Goal: Task Accomplishment & Management: Use online tool/utility

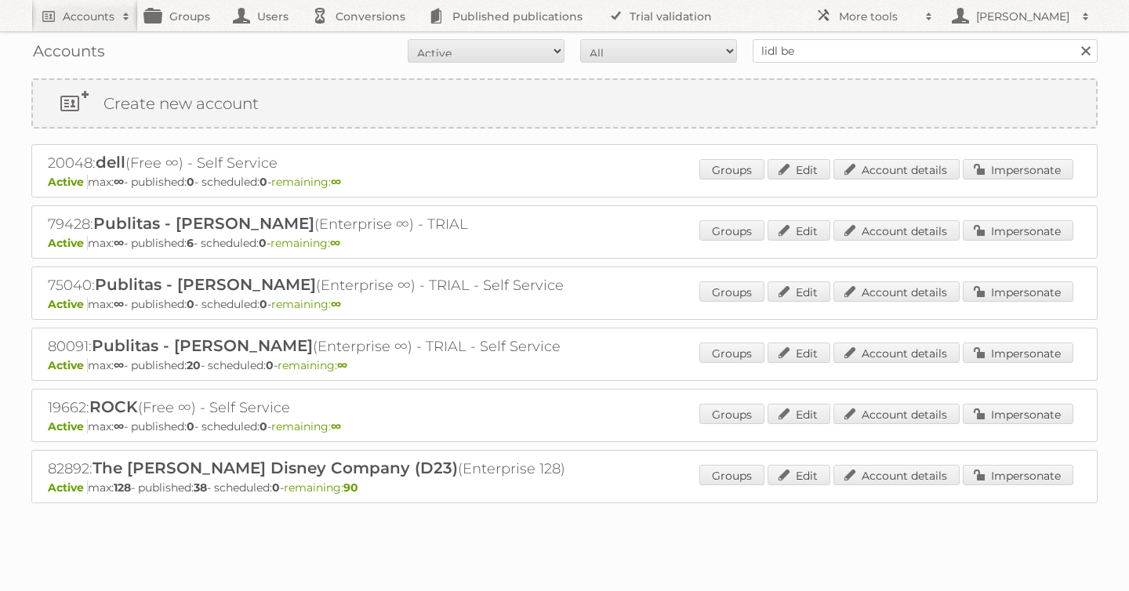
type input "lidl be"
click at [1074, 39] on input "Search" at bounding box center [1086, 51] width 24 height 24
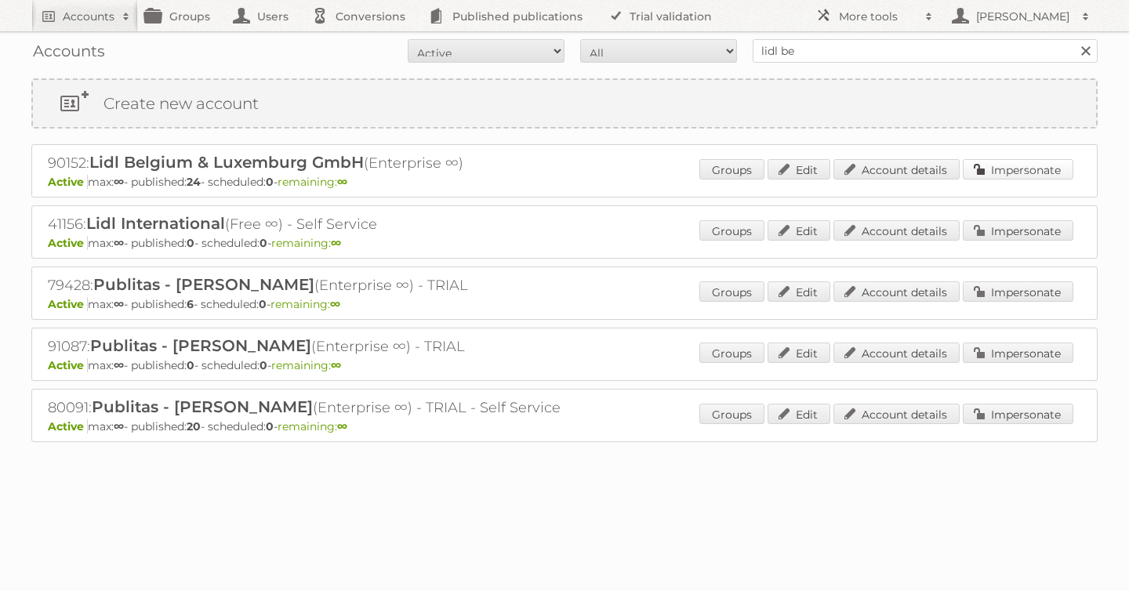
click at [1001, 167] on link "Impersonate" at bounding box center [1018, 169] width 111 height 20
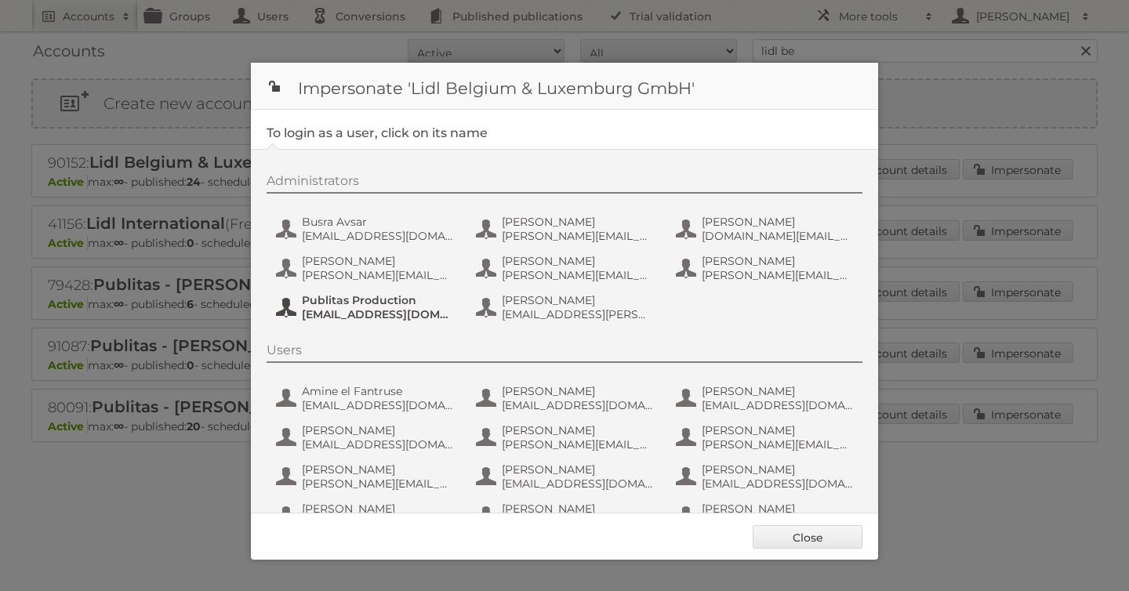
click at [362, 307] on span "Publitas Production" at bounding box center [378, 300] width 152 height 14
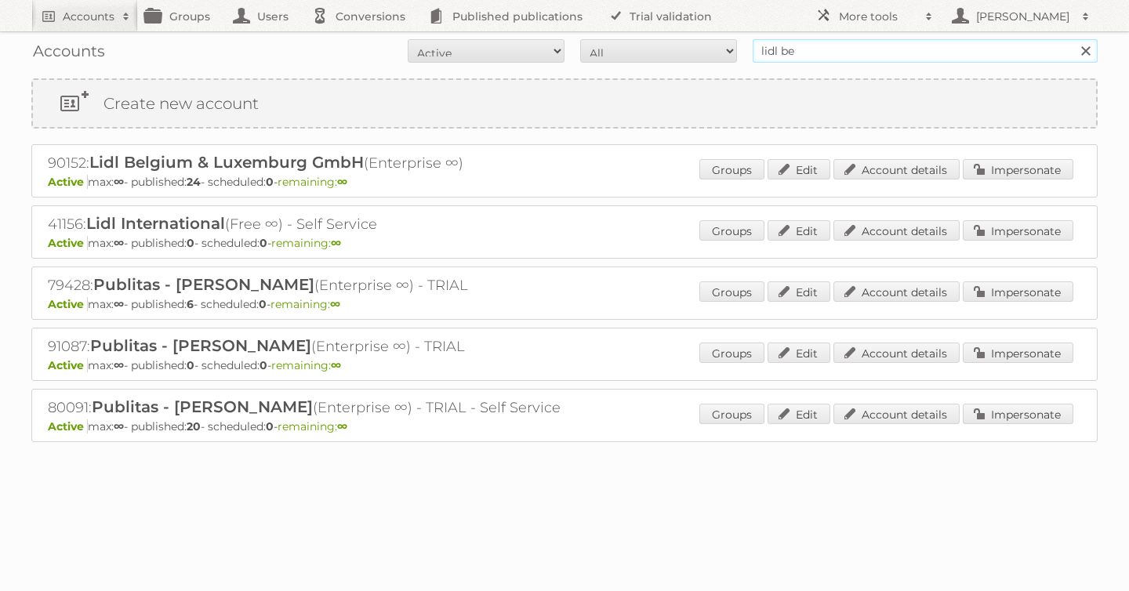
drag, startPoint x: 848, startPoint y: 51, endPoint x: 583, endPoint y: 49, distance: 265.1
click at [589, 51] on form "All Active Expired Pending All Paid Trials Self service lidl be Search" at bounding box center [564, 51] width 1066 height 24
type input "billa"
click at [1074, 39] on input "Search" at bounding box center [1086, 51] width 24 height 24
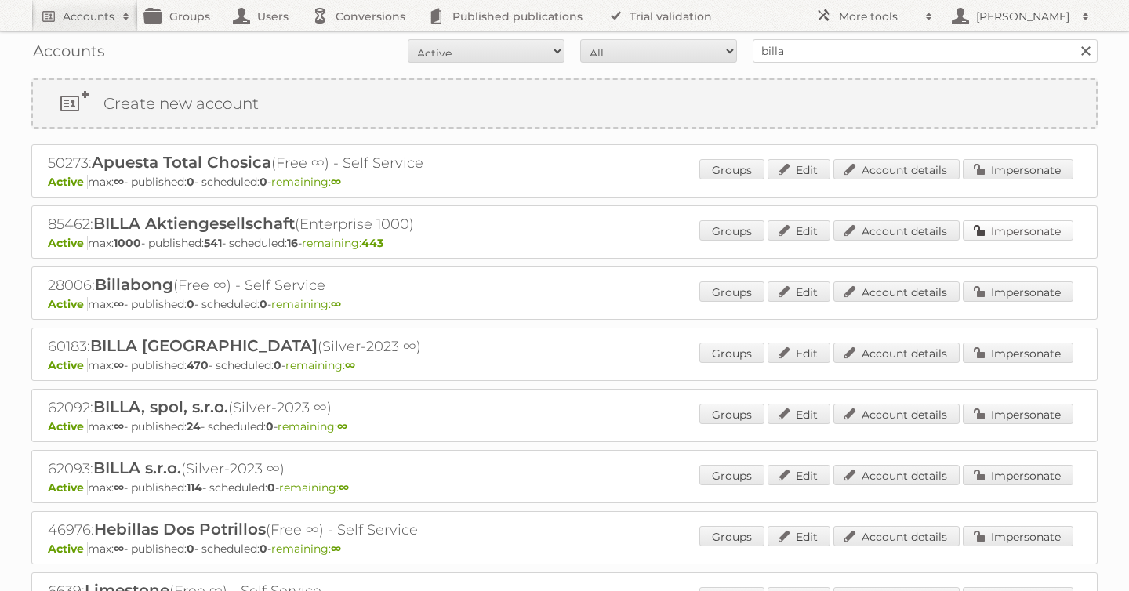
click at [989, 238] on link "Impersonate" at bounding box center [1018, 230] width 111 height 20
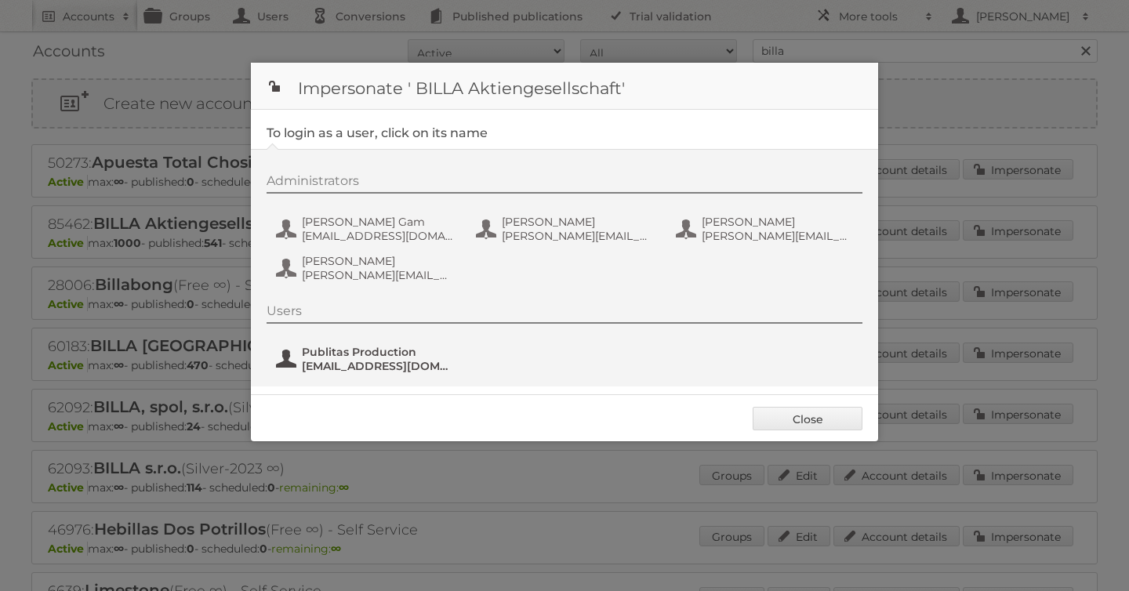
click at [361, 364] on span "[EMAIL_ADDRESS][DOMAIN_NAME]" at bounding box center [378, 366] width 152 height 14
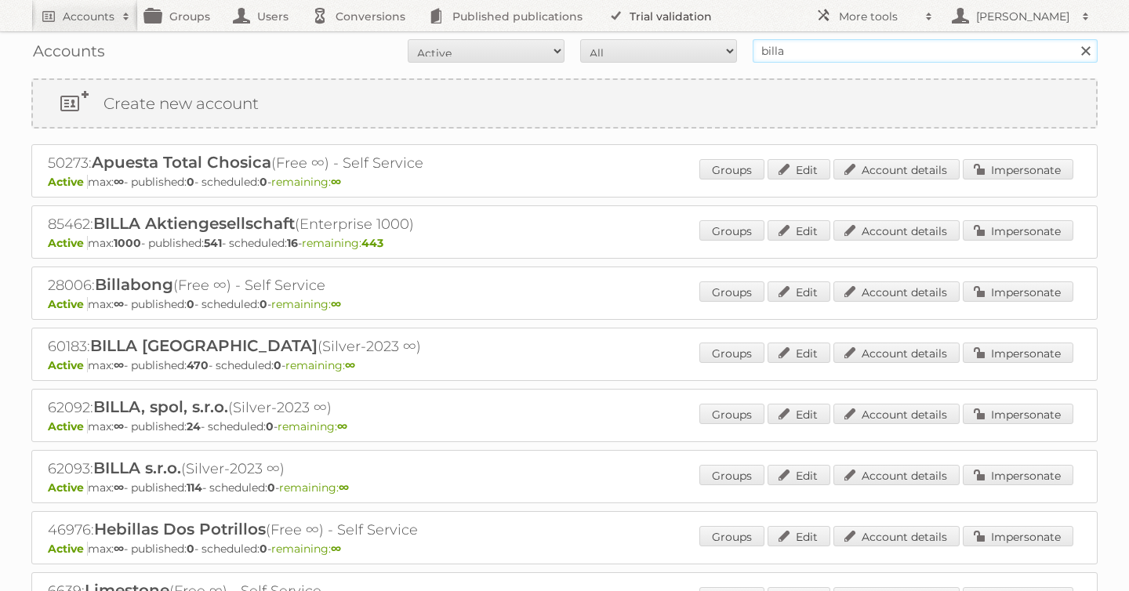
drag, startPoint x: 797, startPoint y: 49, endPoint x: 664, endPoint y: 22, distance: 135.2
click at [676, 24] on body "Accounts Search Advanced Search Create new account Groups Users Conversions Pub…" at bounding box center [564, 295] width 1129 height 591
type input "[PERSON_NAME]"
click at [1074, 39] on input "Search" at bounding box center [1086, 51] width 24 height 24
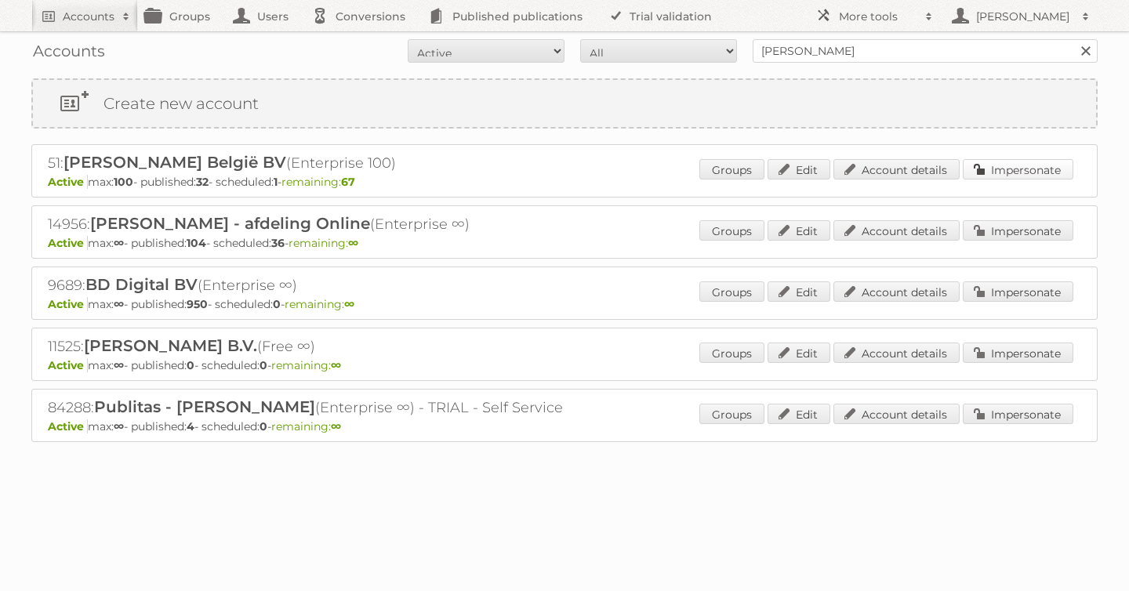
click at [1028, 170] on link "Impersonate" at bounding box center [1018, 169] width 111 height 20
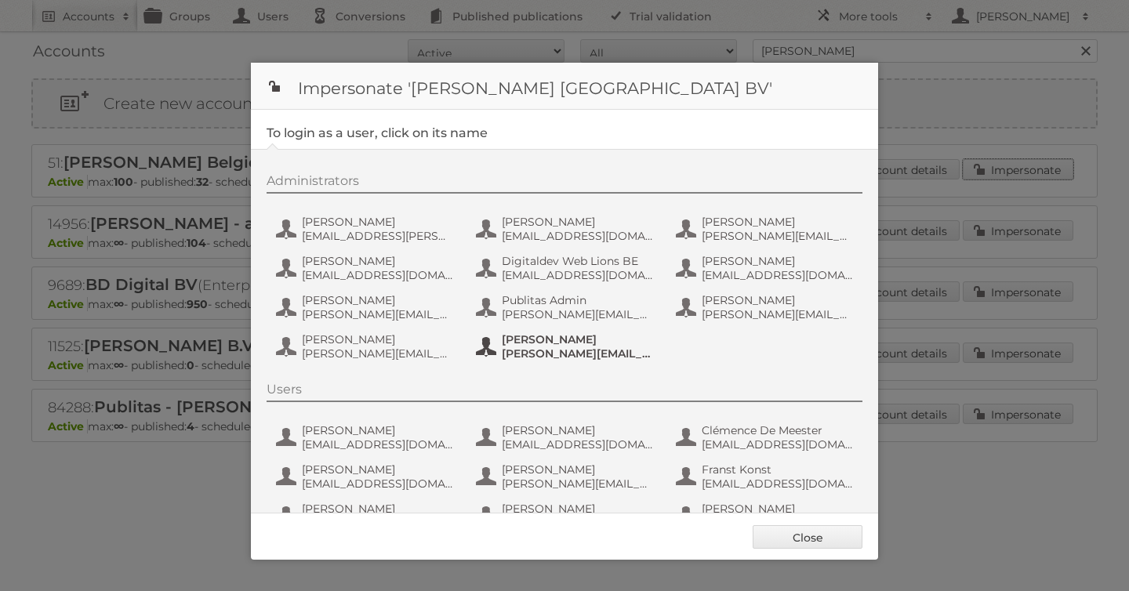
scroll to position [118, 0]
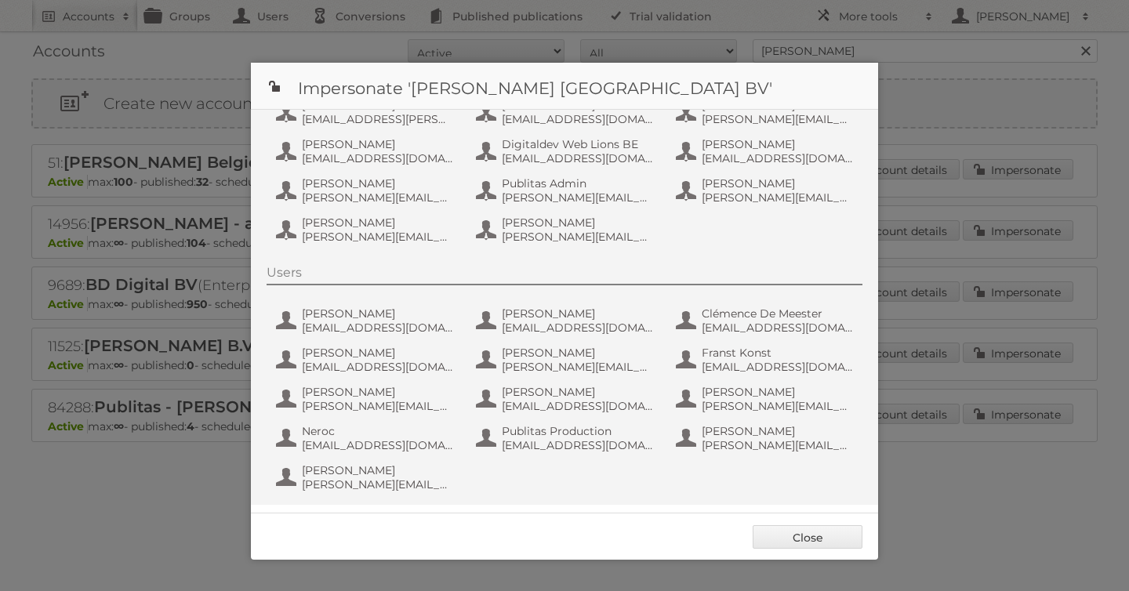
click at [553, 454] on div "Users Charlotte Janssens Charlotte.Janssens1@ah.nl Chella Waakhuijzen Chella.Wa…" at bounding box center [573, 381] width 612 height 232
click at [550, 437] on span "Publitas Production" at bounding box center [578, 431] width 152 height 14
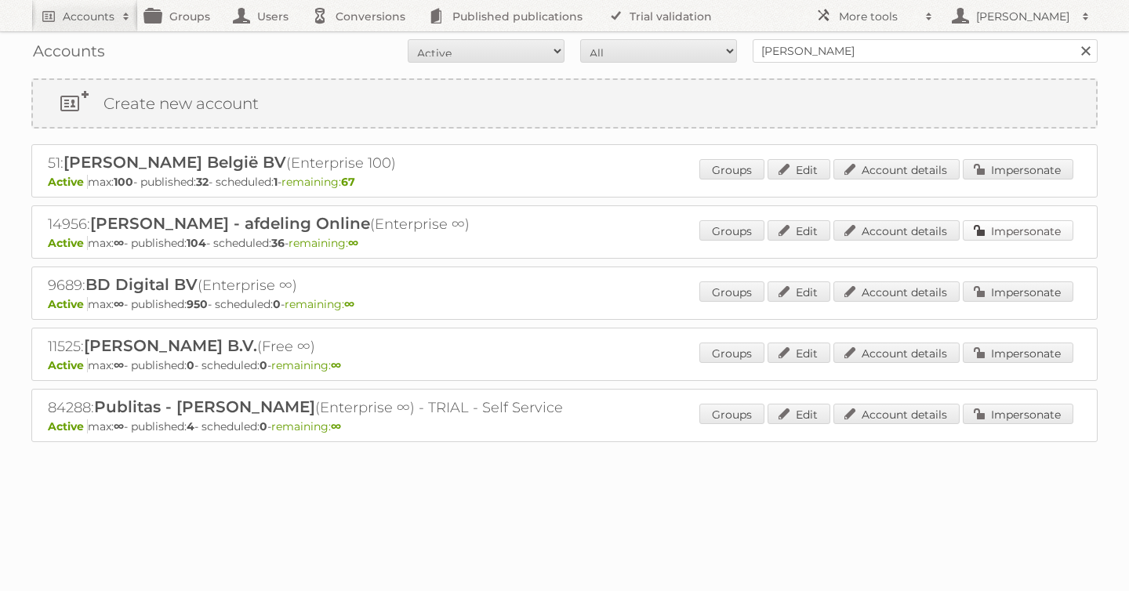
click at [1004, 227] on link "Impersonate" at bounding box center [1018, 230] width 111 height 20
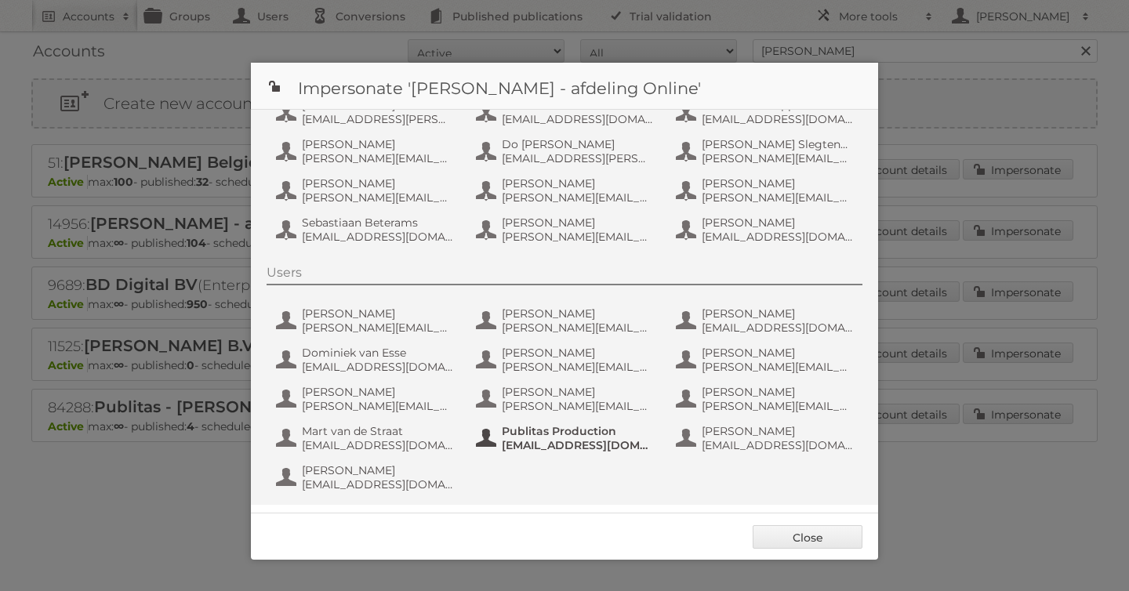
click at [524, 423] on button "Publitas Production fs+ah@publitas.com" at bounding box center [566, 438] width 184 height 31
